Goal: Transaction & Acquisition: Purchase product/service

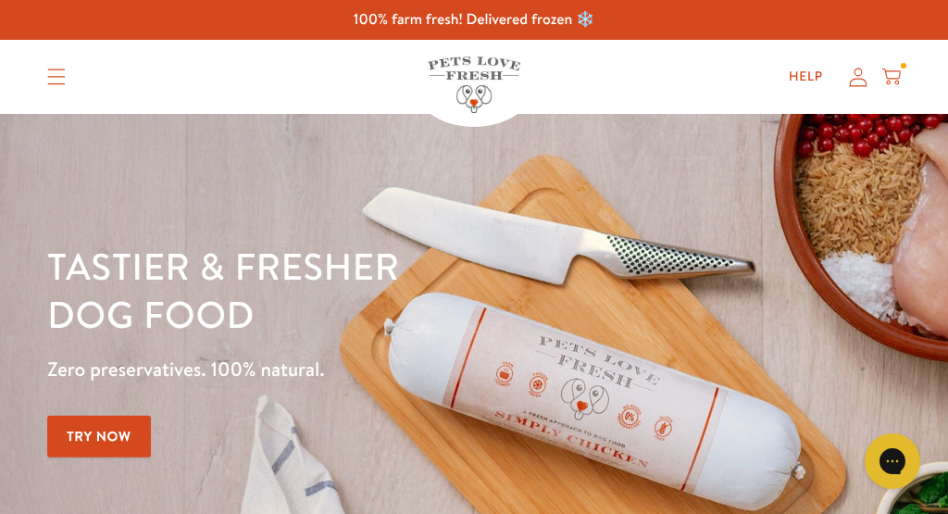
click at [108, 428] on link "Try Now" at bounding box center [99, 437] width 104 height 42
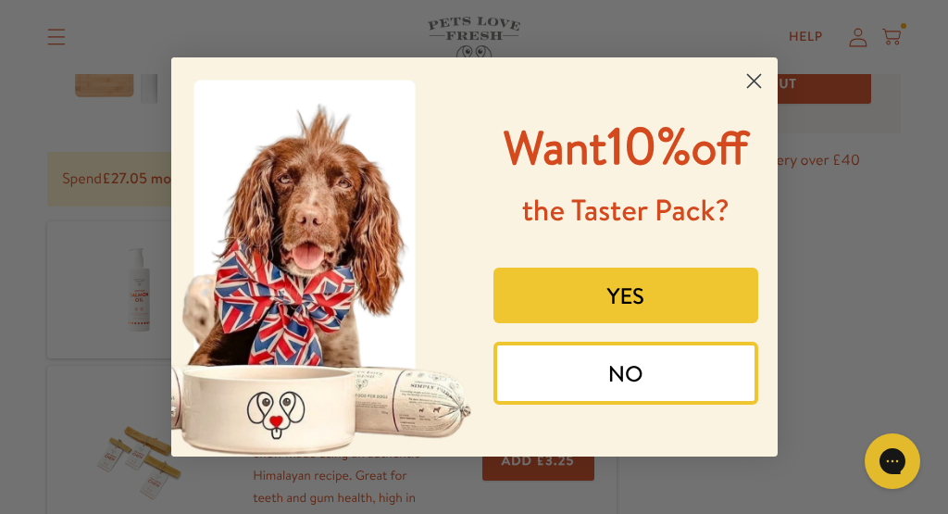
scroll to position [219, 0]
click at [646, 323] on button "YES" at bounding box center [625, 295] width 265 height 56
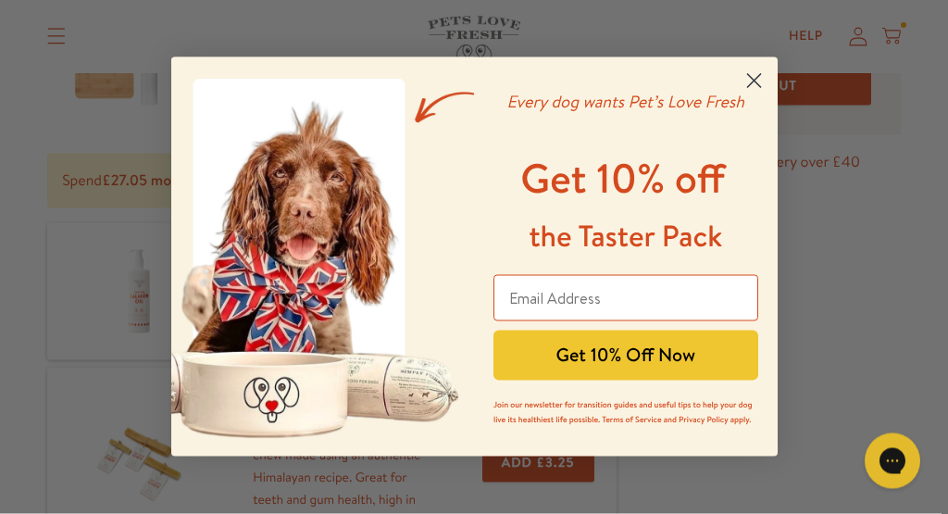
scroll to position [220, 0]
click at [609, 300] on input "Email Address" at bounding box center [625, 298] width 265 height 46
type input "mjvvasiljevic@gmail.com"
click at [641, 353] on button "Get 10% Off Now" at bounding box center [625, 355] width 265 height 50
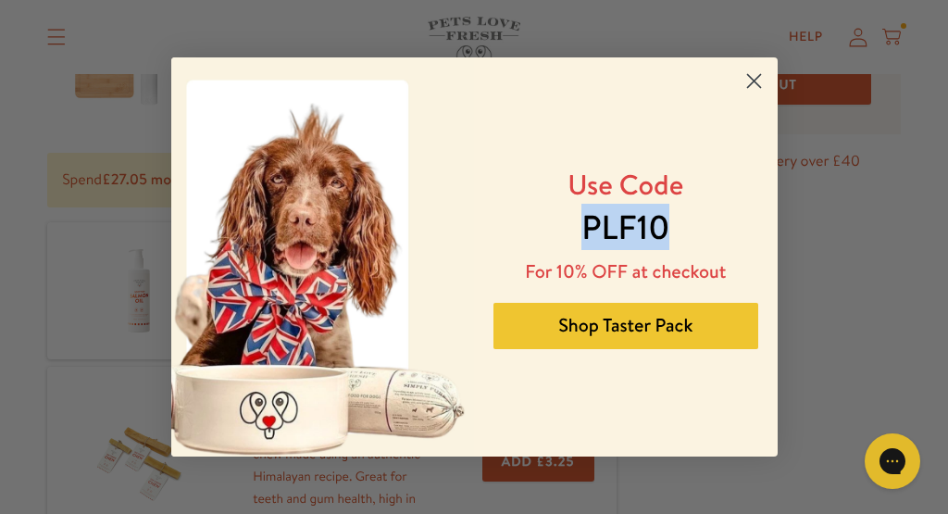
click at [655, 331] on button "Shop Taster Pack" at bounding box center [625, 326] width 265 height 46
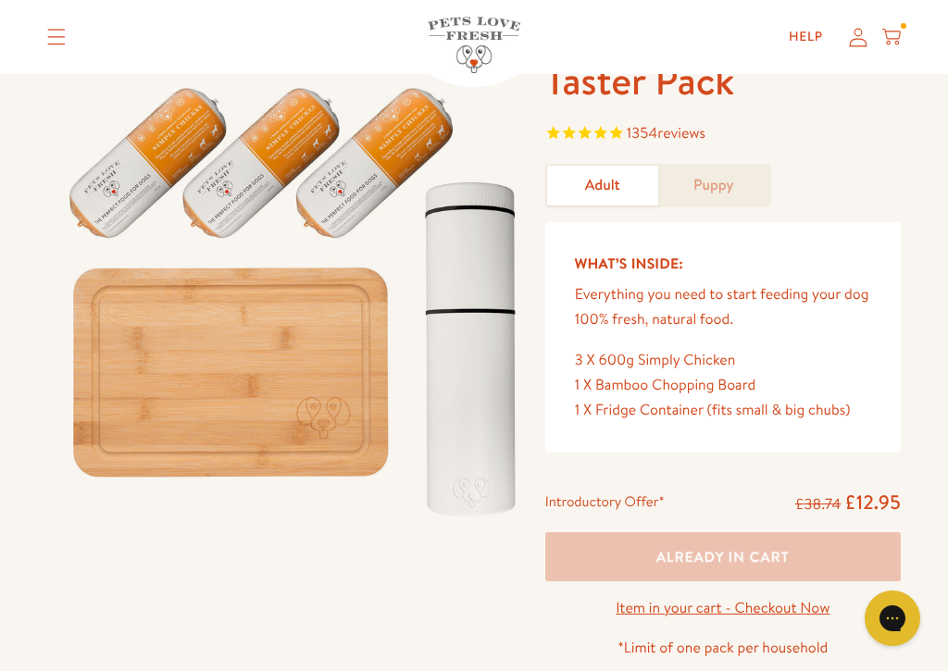
scroll to position [57, 0]
click at [19, 513] on div "Taster Pack 1354 reviews Adult Puppy What’s Inside: Everything you need to star…" at bounding box center [474, 440] width 948 height 769
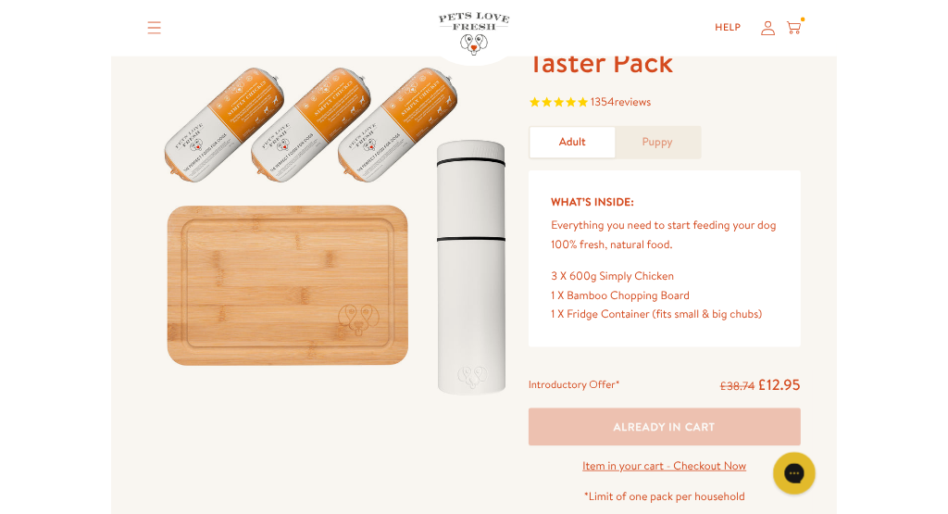
scroll to position [0, 0]
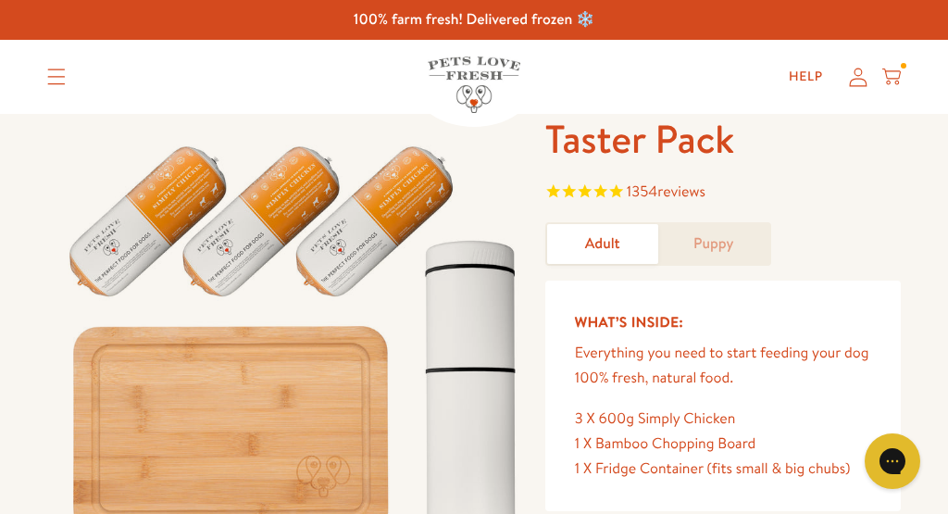
click at [58, 68] on icon "Translation missing: en.sections.header.menu" at bounding box center [56, 76] width 19 height 17
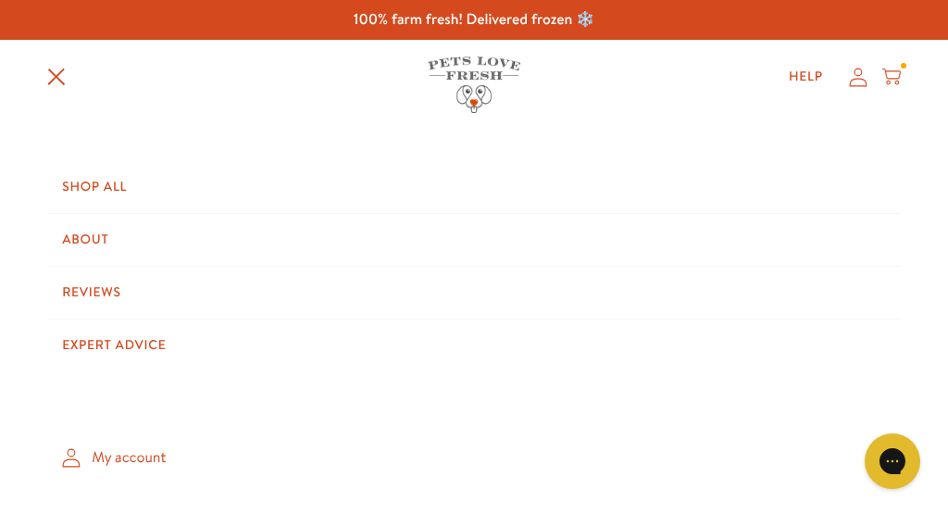
click at [98, 189] on link "Shop All" at bounding box center [473, 187] width 853 height 52
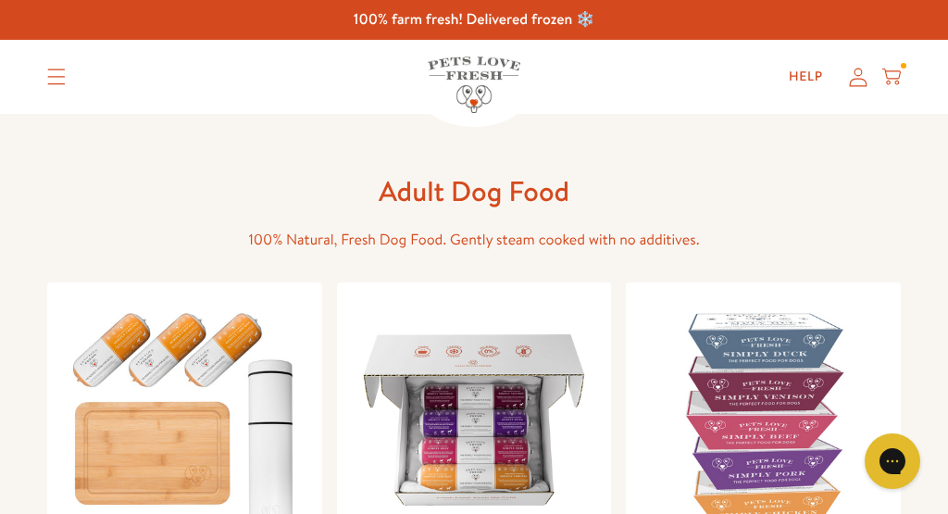
click at [759, 400] on img at bounding box center [763, 419] width 245 height 245
